Goal: Task Accomplishment & Management: Manage account settings

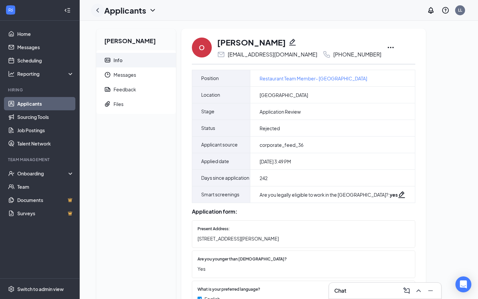
click at [98, 10] on icon "ChevronLeft" at bounding box center [98, 10] width 8 height 8
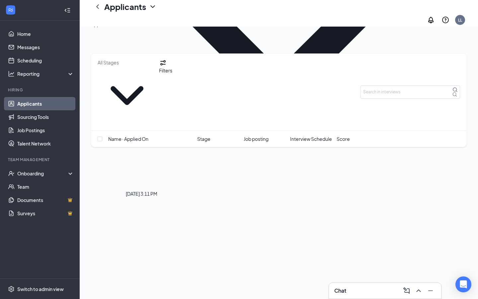
scroll to position [180, 0]
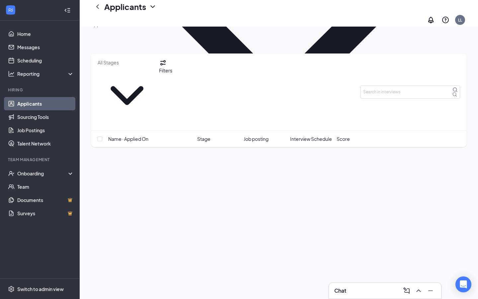
click at [123, 28] on div "Applications · 4" at bounding box center [107, 24] width 33 height 7
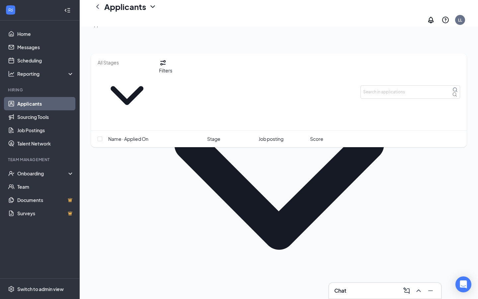
scroll to position [54, 0]
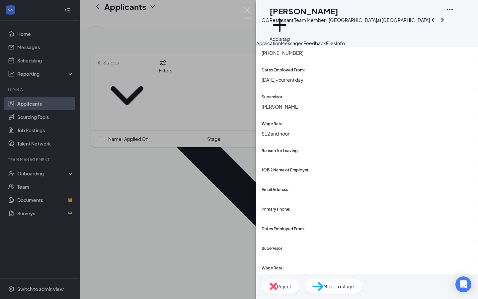
scroll to position [820, 0]
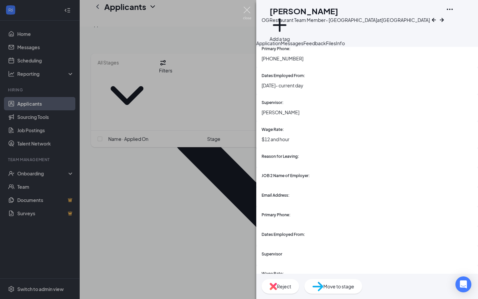
click at [246, 9] on img at bounding box center [247, 13] width 8 height 13
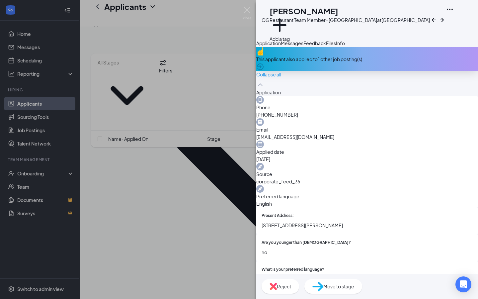
click at [264, 71] on icon "ArrowCircle" at bounding box center [260, 67] width 8 height 8
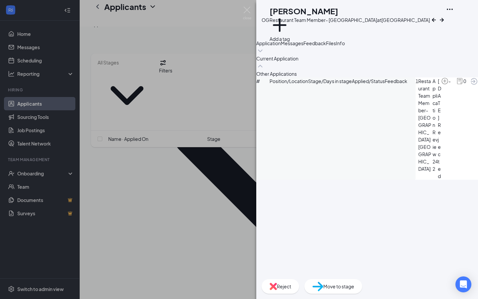
click at [470, 85] on icon "ArrowCircle" at bounding box center [474, 81] width 8 height 8
click at [247, 10] on img at bounding box center [247, 13] width 8 height 13
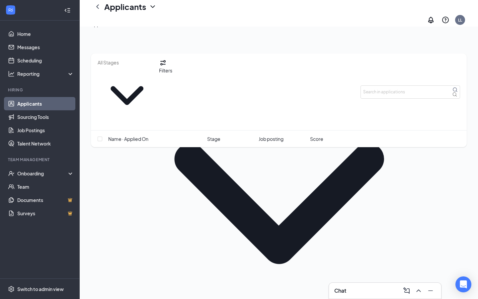
scroll to position [69, 0]
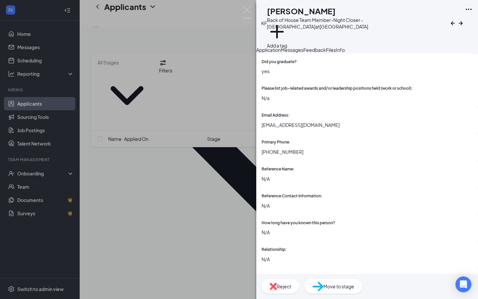
scroll to position [609, 0]
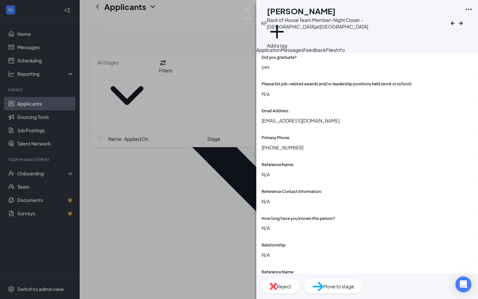
click at [304, 52] on span "Messages" at bounding box center [292, 50] width 23 height 6
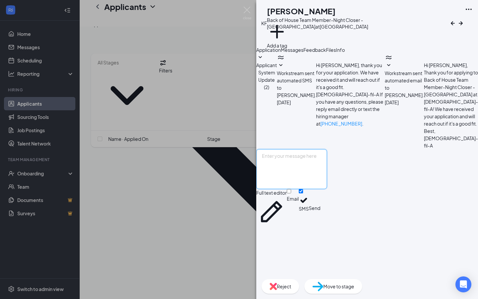
click at [288, 189] on textarea at bounding box center [291, 169] width 71 height 40
click at [327, 189] on textarea "Hello [PERSON_NAME]- Thank you for your interest in [DEMOGRAPHIC_DATA]-fil-A [G…" at bounding box center [291, 169] width 71 height 40
type textarea "Hello [PERSON_NAME]- Thank you for your interest in [DEMOGRAPHIC_DATA]-fil-A [G…"
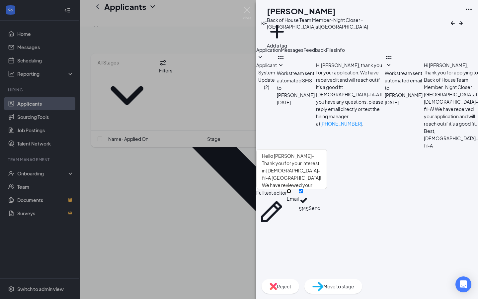
click at [291, 193] on input "Email" at bounding box center [289, 191] width 4 height 4
checkbox input "true"
click at [321, 227] on button "Send" at bounding box center [315, 208] width 12 height 38
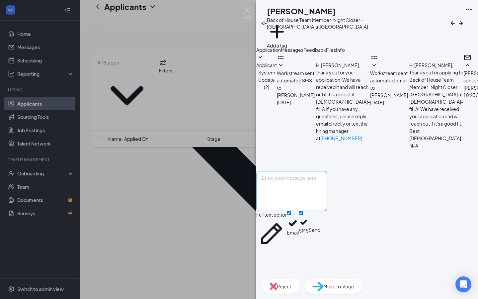
scroll to position [87, 0]
click at [275, 53] on span "Application" at bounding box center [268, 50] width 25 height 6
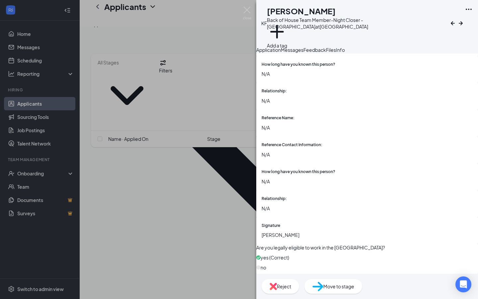
scroll to position [795, 0]
click at [248, 9] on img at bounding box center [247, 13] width 8 height 13
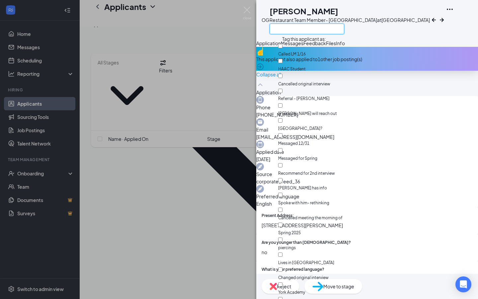
click at [286, 28] on input "text" at bounding box center [307, 29] width 75 height 11
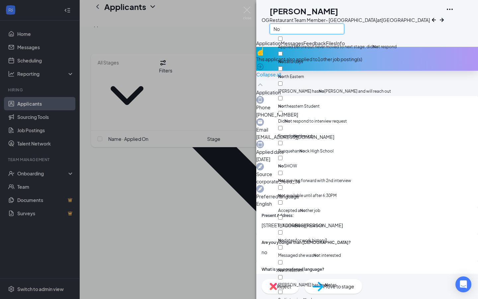
type input "No"
click at [283, 51] on input "No Saturdays" at bounding box center [280, 53] width 4 height 4
checkbox input "true"
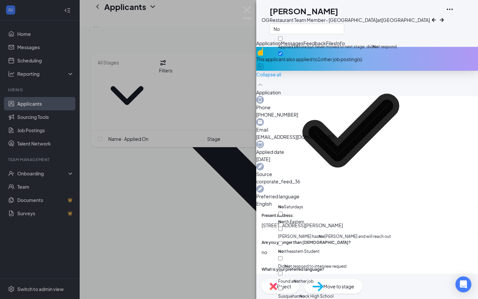
click at [376, 29] on div "No" at bounding box center [350, 28] width 160 height 11
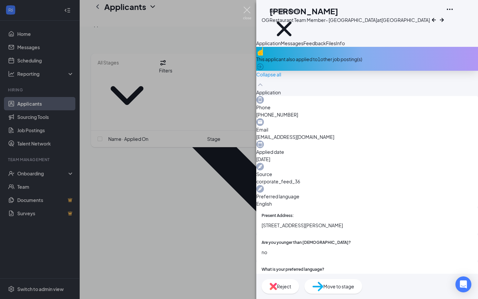
click at [246, 9] on img at bounding box center [247, 13] width 8 height 13
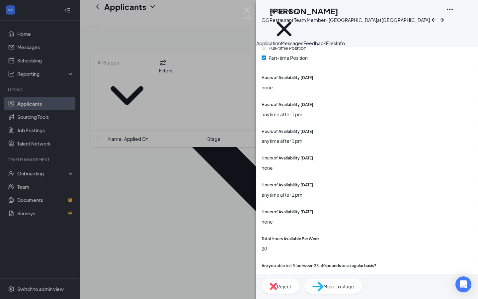
scroll to position [358, 0]
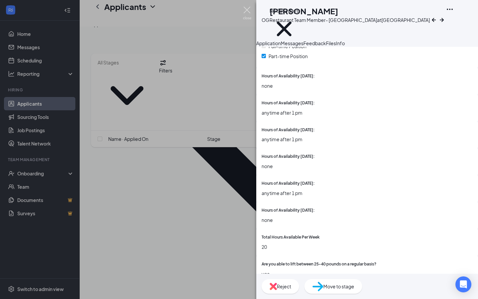
click at [247, 9] on img at bounding box center [247, 13] width 8 height 13
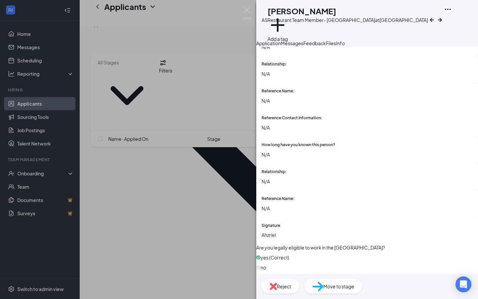
scroll to position [994, 0]
click at [291, 288] on span "Reject" at bounding box center [284, 286] width 14 height 7
checkbox input "true"
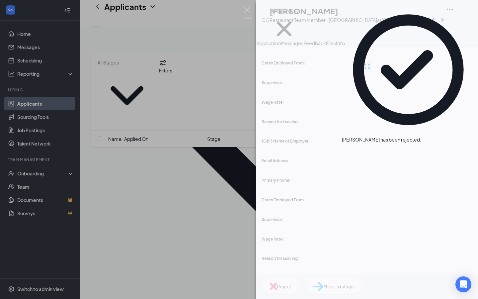
scroll to position [955, 0]
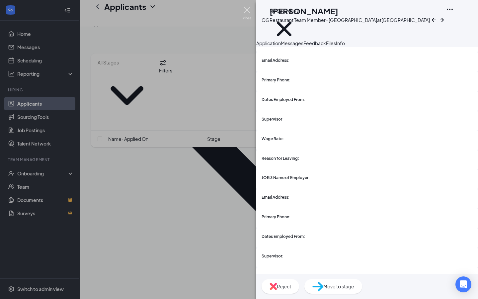
click at [247, 8] on img at bounding box center [247, 13] width 8 height 13
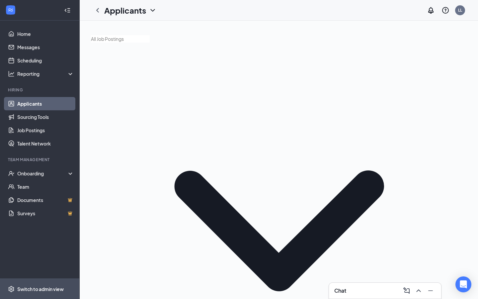
click at [35, 292] on span "Switch to admin view" at bounding box center [45, 289] width 57 height 20
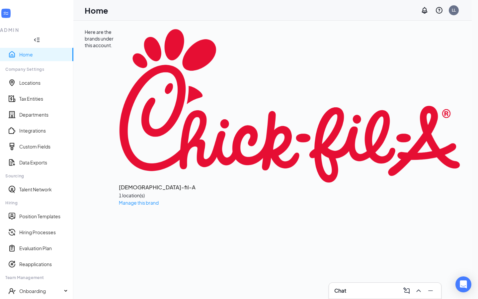
scroll to position [34, 0]
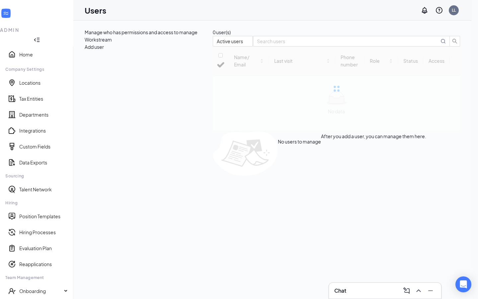
checkbox input "false"
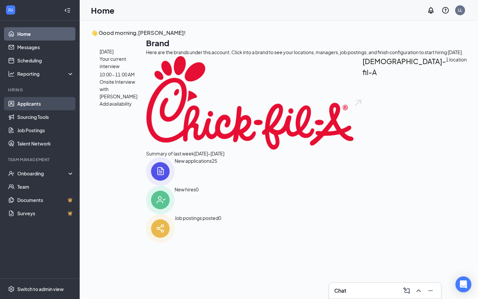
click at [38, 103] on link "Applicants" at bounding box center [45, 103] width 57 height 13
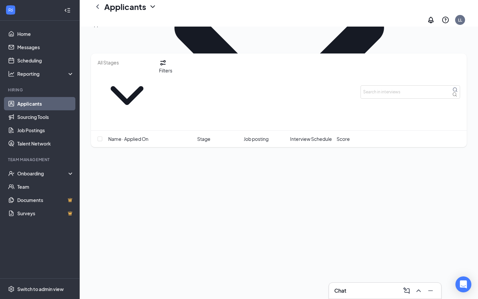
scroll to position [165, 0]
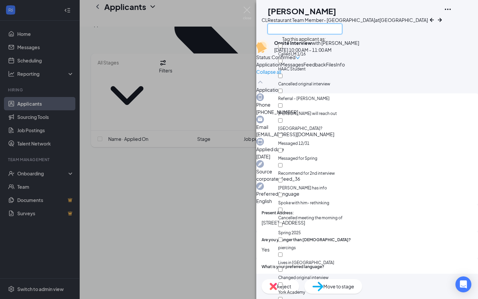
click at [291, 28] on input "text" at bounding box center [305, 29] width 75 height 11
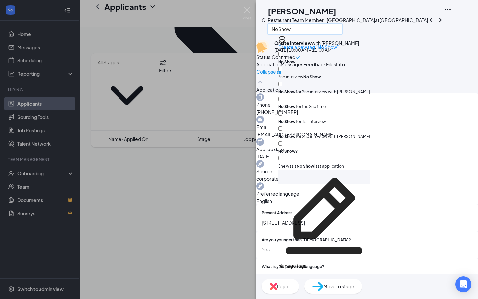
type input "No Show"
click at [283, 52] on input "No Show" at bounding box center [280, 54] width 4 height 4
checkbox input "true"
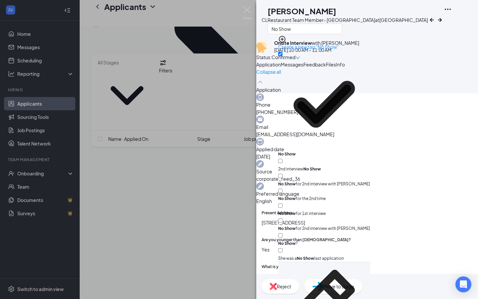
click at [369, 26] on div "No Show" at bounding box center [348, 28] width 160 height 11
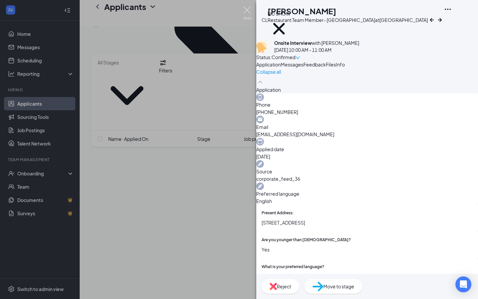
click at [246, 10] on img at bounding box center [247, 13] width 8 height 13
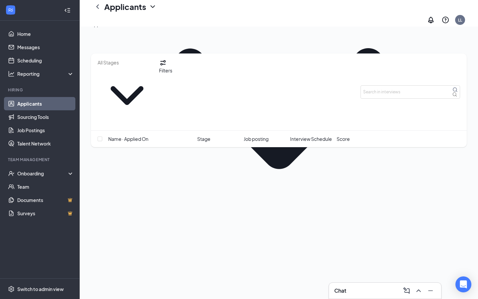
scroll to position [127, 0]
click at [124, 28] on div "Applications · 3" at bounding box center [107, 24] width 33 height 7
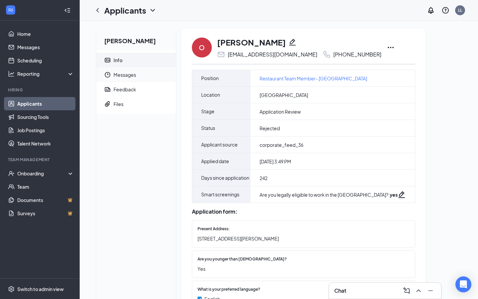
click at [129, 75] on span "Messages" at bounding box center [142, 74] width 57 height 15
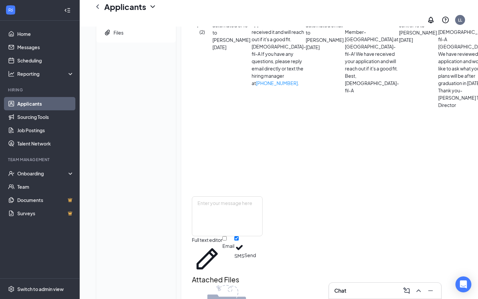
scroll to position [83, 0]
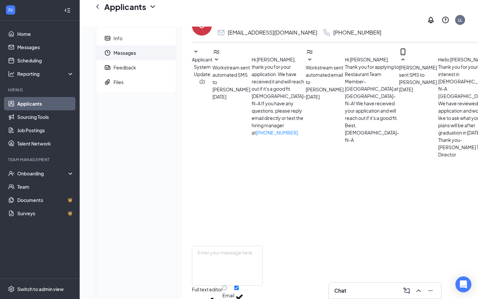
scroll to position [0, 0]
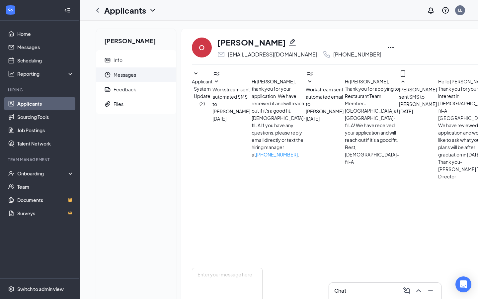
click at [306, 86] on icon "SmallChevronDown" at bounding box center [310, 82] width 8 height 8
drag, startPoint x: 97, startPoint y: 8, endPoint x: 97, endPoint y: 263, distance: 255.1
click at [97, 10] on icon "ChevronLeft" at bounding box center [97, 10] width 3 height 4
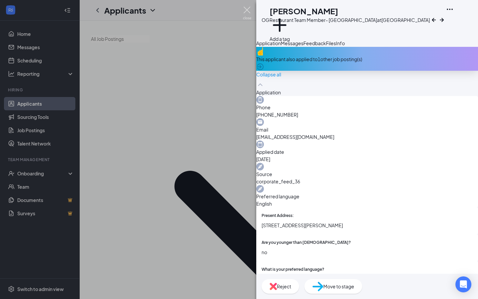
click at [246, 10] on img at bounding box center [247, 13] width 8 height 13
